Goal: Information Seeking & Learning: Learn about a topic

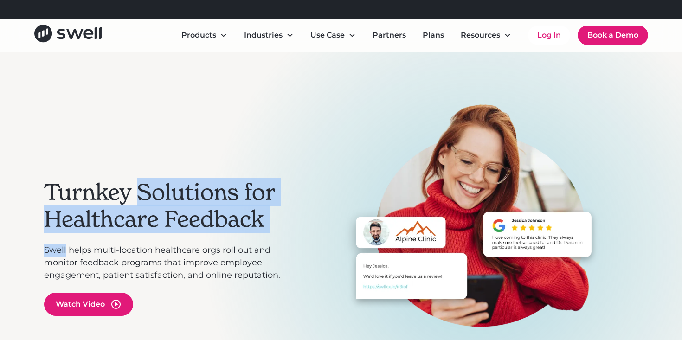
click at [131, 182] on div "Turnkey Solutions for Healthcare Feedback Swell helps multi-location healthcare…" at bounding box center [169, 247] width 251 height 287
click at [130, 181] on h2 "Turnkey Solutions for Healthcare Feedback" at bounding box center [169, 205] width 251 height 53
drag, startPoint x: 130, startPoint y: 181, endPoint x: 175, endPoint y: 244, distance: 76.8
click at [175, 244] on div "Turnkey Solutions for Healthcare Feedback Swell helps multi-location healthcare…" at bounding box center [169, 247] width 251 height 287
click at [175, 244] on p "Swell helps multi-location healthcare orgs roll out and monitor feedback progra…" at bounding box center [169, 263] width 251 height 38
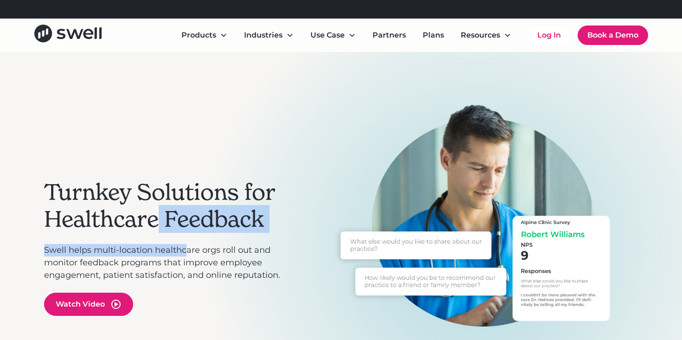
drag, startPoint x: 158, startPoint y: 222, endPoint x: 187, endPoint y: 258, distance: 46.6
click at [187, 258] on div "Turnkey Solutions for Healthcare Feedback Swell helps multi-location healthcare…" at bounding box center [169, 247] width 251 height 287
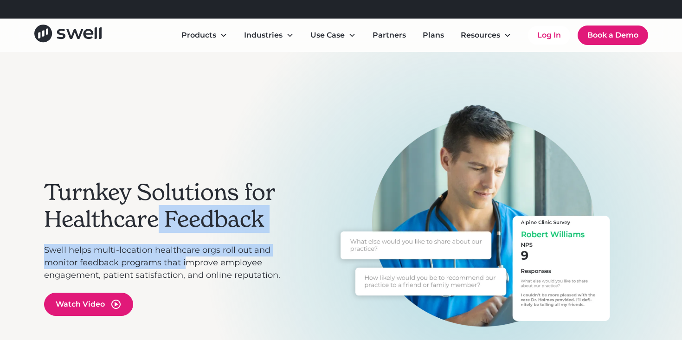
click at [187, 258] on p "Swell helps multi-location healthcare orgs roll out and monitor feedback progra…" at bounding box center [169, 263] width 251 height 38
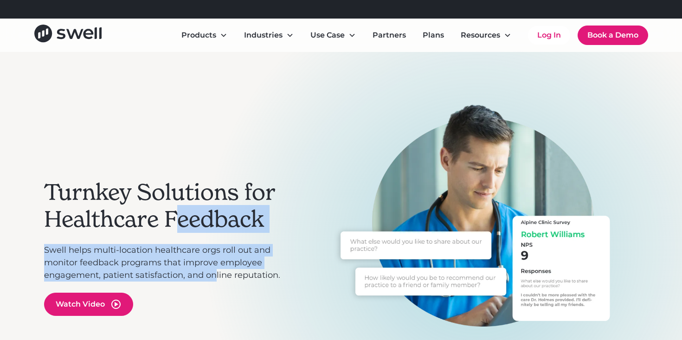
drag, startPoint x: 208, startPoint y: 267, endPoint x: 160, endPoint y: 207, distance: 77.2
click at [161, 208] on div "Turnkey Solutions for Healthcare Feedback Swell helps multi-location healthcare…" at bounding box center [169, 247] width 251 height 287
click at [159, 207] on h2 "Turnkey Solutions for Healthcare Feedback" at bounding box center [169, 205] width 251 height 53
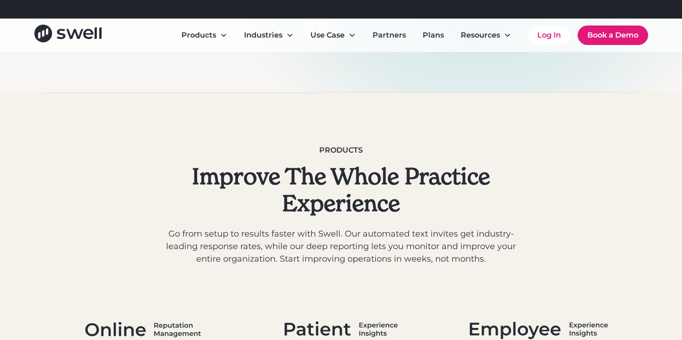
scroll to position [505, 0]
